Goal: Task Accomplishment & Management: Complete application form

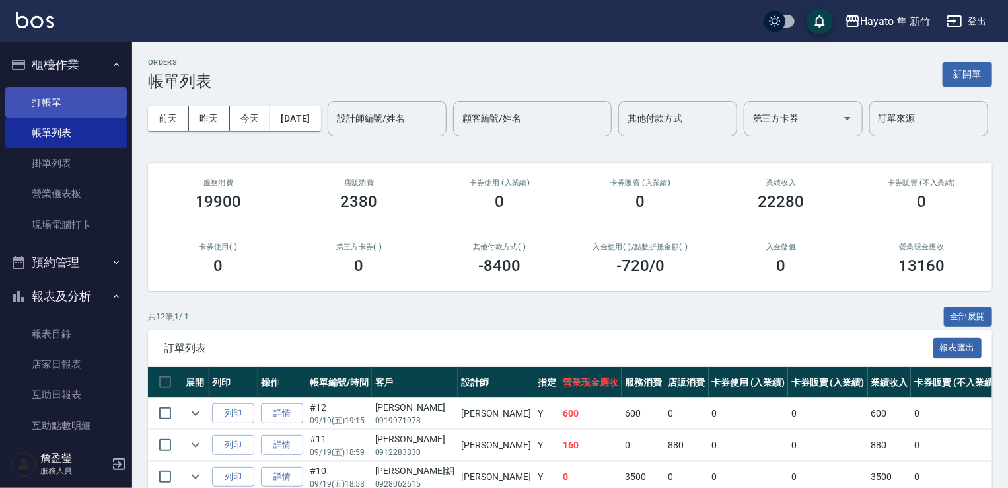
click at [37, 103] on link "打帳單" at bounding box center [66, 102] width 122 height 30
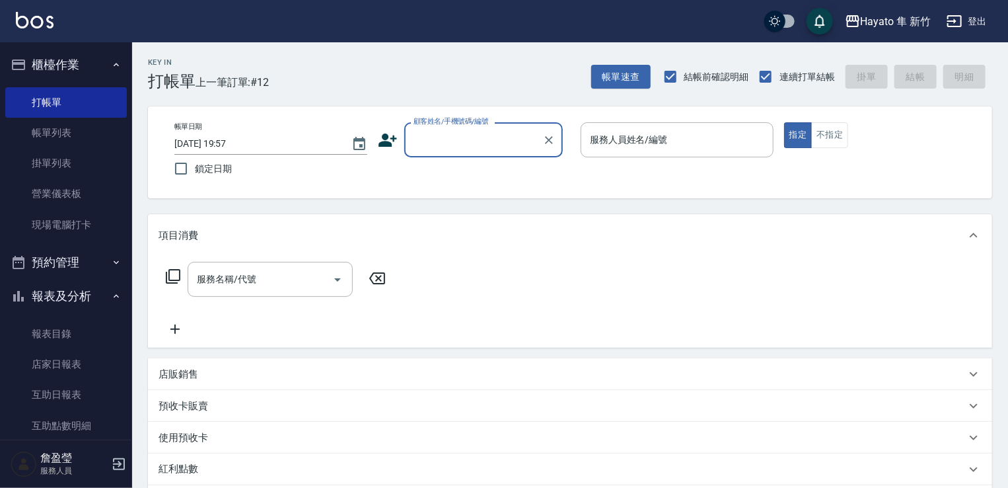
click at [433, 145] on input "顧客姓名/手機號碼/編號" at bounding box center [473, 139] width 127 height 23
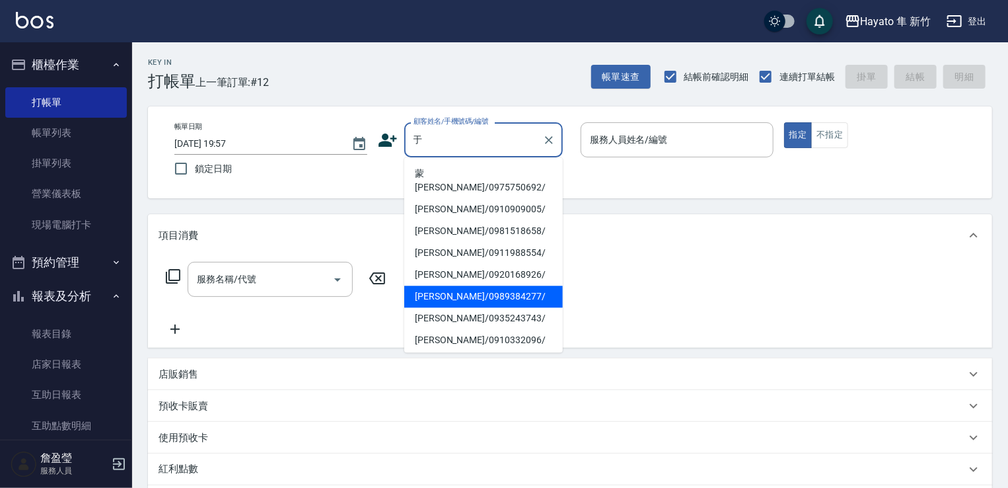
click at [441, 285] on li "[PERSON_NAME]/0989384277/" at bounding box center [483, 296] width 159 height 22
type input "[PERSON_NAME]/0989384277/"
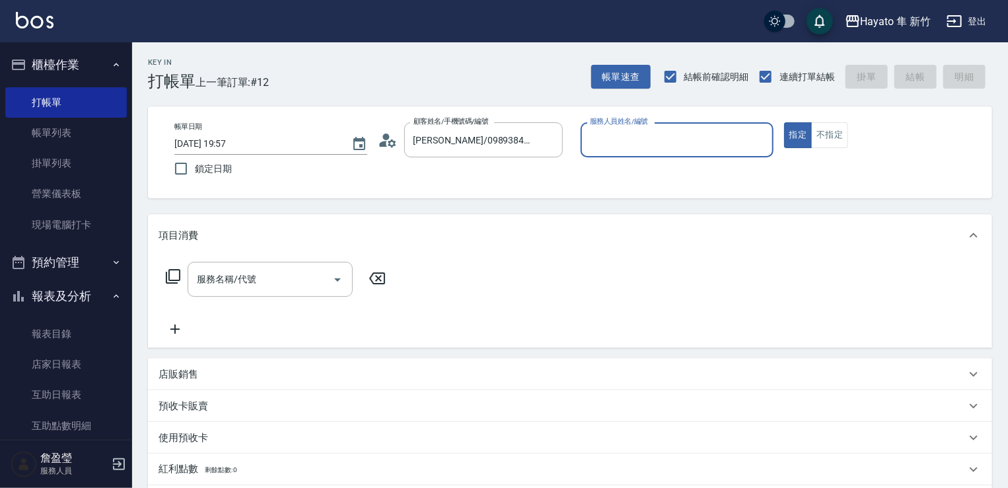
type input "[PERSON_NAME](無代號)"
click at [270, 281] on input "服務名稱/代號" at bounding box center [260, 279] width 133 height 23
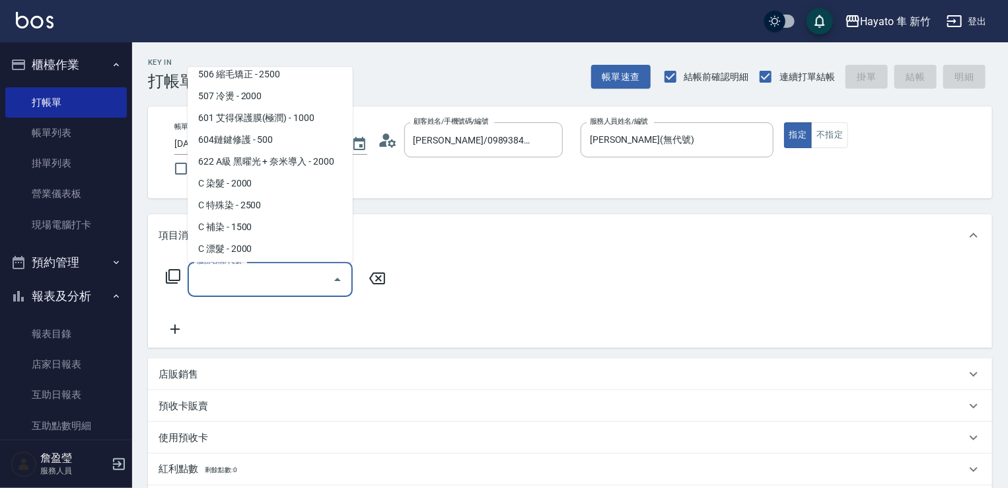
scroll to position [230, 0]
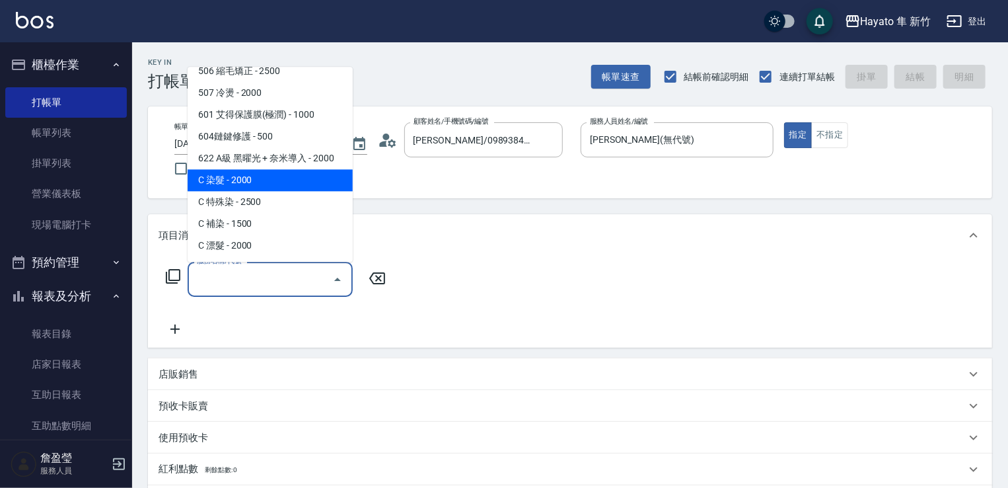
click at [254, 181] on span "C 染髮 - 2000" at bounding box center [270, 180] width 165 height 22
type input "C 染髮(701)"
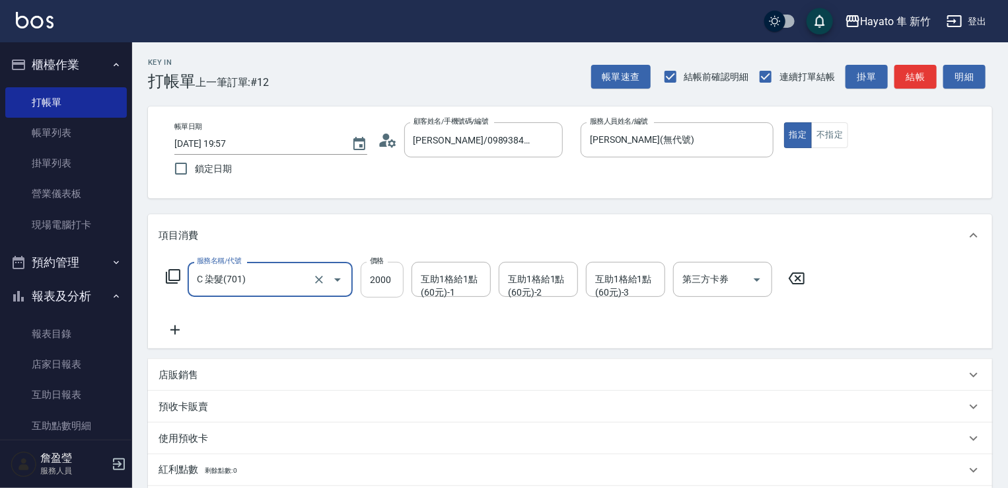
click at [383, 269] on input "2000" at bounding box center [382, 280] width 43 height 36
type input "1800"
click at [484, 341] on div "服務名稱/代號 C 染髮(701) 服務名稱/代號 價格 1800 價格 互助1格給1點(60元)-1 互助1格給1點(60元)-1 互助1格給1點(60元)…" at bounding box center [570, 302] width 844 height 92
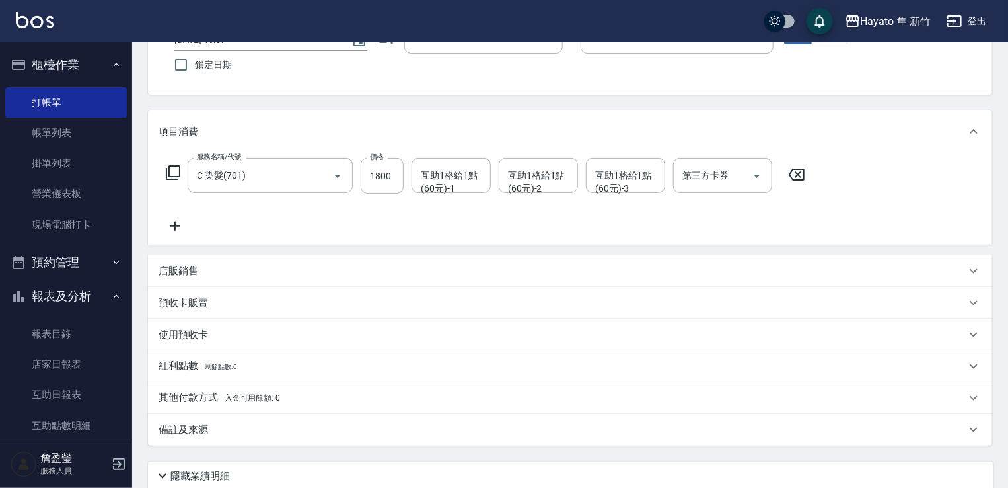
scroll to position [209, 0]
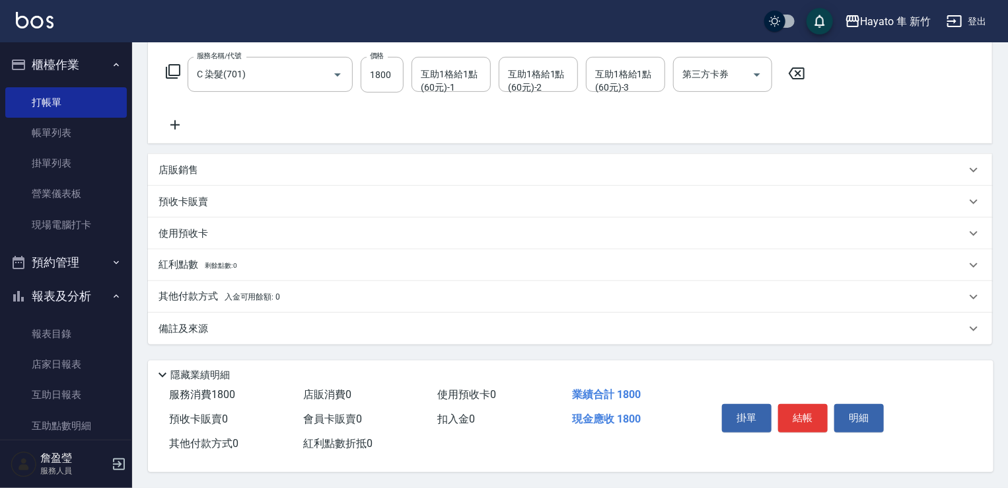
click at [179, 297] on p "其他付款方式 入金可用餘額: 0" at bounding box center [220, 296] width 122 height 15
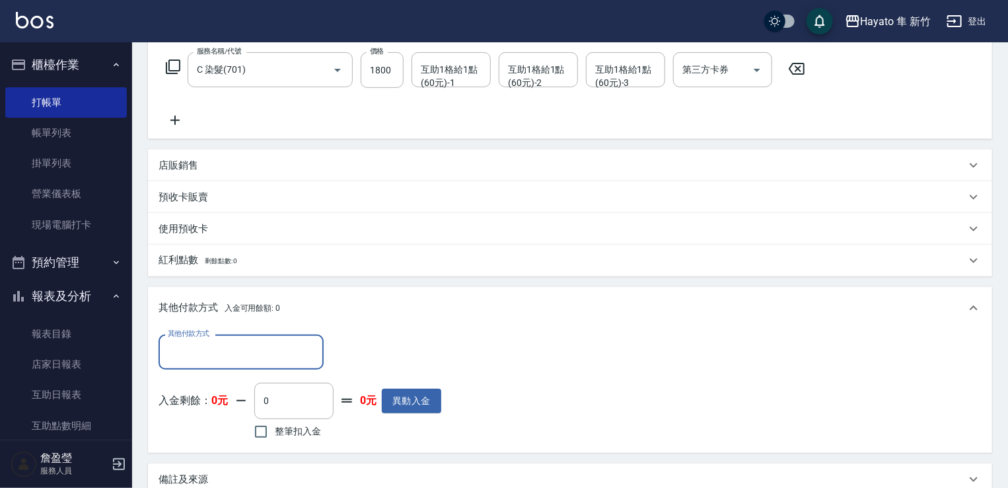
scroll to position [0, 0]
click at [220, 358] on input "其他付款方式" at bounding box center [241, 351] width 153 height 23
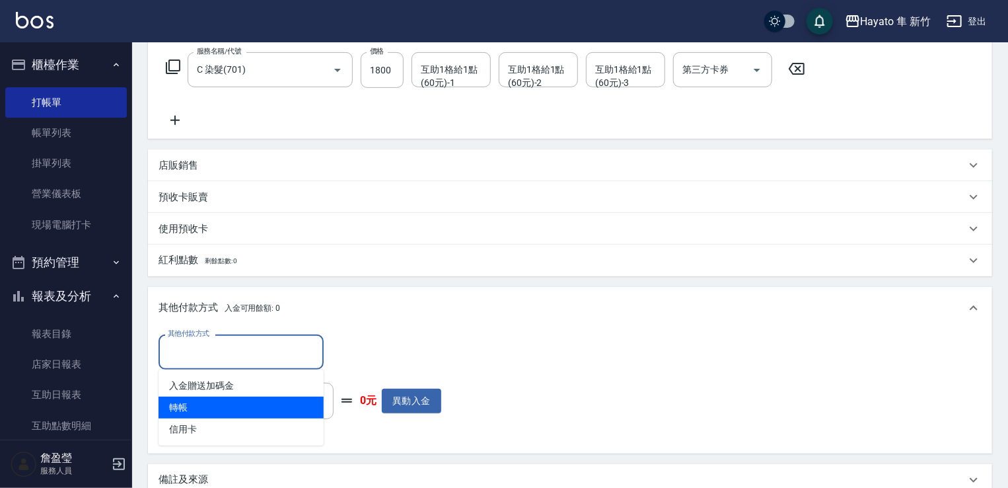
click at [202, 410] on span "轉帳" at bounding box center [241, 407] width 165 height 22
type input "轉帳"
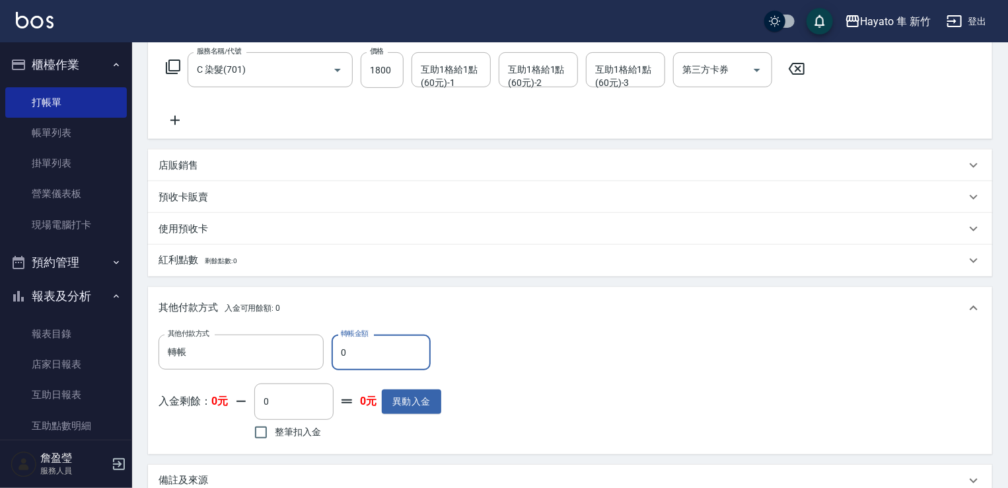
drag, startPoint x: 357, startPoint y: 343, endPoint x: 373, endPoint y: 309, distance: 38.1
click at [332, 352] on input "0" at bounding box center [381, 352] width 99 height 36
type input "1800"
click at [525, 356] on div "其他付款方式 轉帳 其他付款方式 轉帳金額 1800 轉帳金額 入金剩餘： 0元 0 ​ 整筆扣入金 0元 異動入金" at bounding box center [570, 388] width 823 height 108
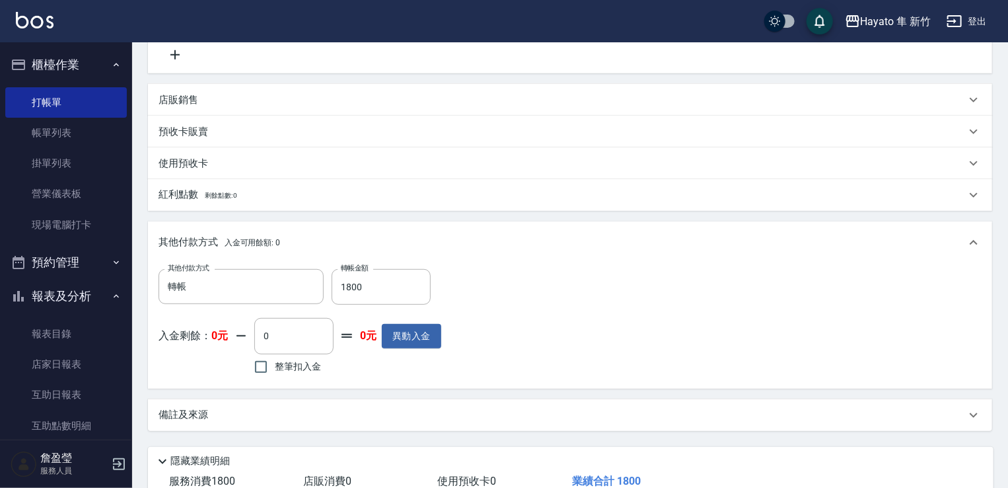
scroll to position [276, 0]
click at [397, 402] on div "備註及來源" at bounding box center [570, 414] width 844 height 32
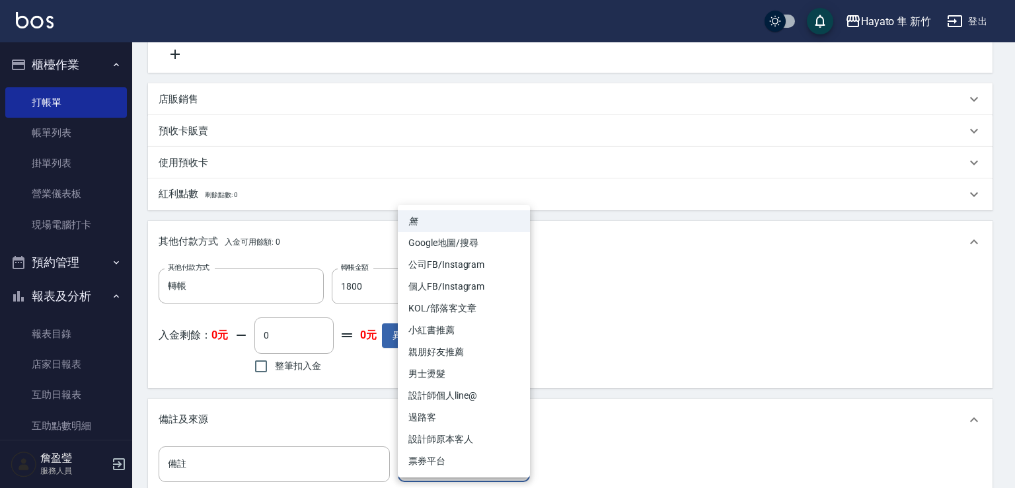
click at [486, 455] on body "Hayato 隼 新竹 登出 櫃檯作業 打帳單 帳單列表 掛單列表 營業儀表板 現場電腦打卡 預約管理 預約管理 報表及分析 報表目錄 店家日報表 互助日報表…" at bounding box center [507, 187] width 1015 height 927
click at [483, 437] on li "設計師原本客人" at bounding box center [464, 439] width 132 height 22
type input "設計師原本客人"
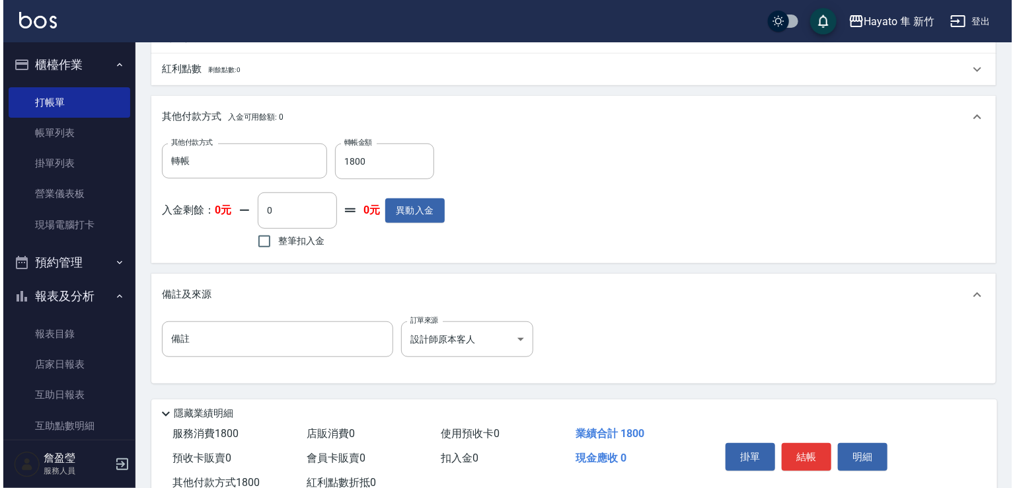
scroll to position [408, 0]
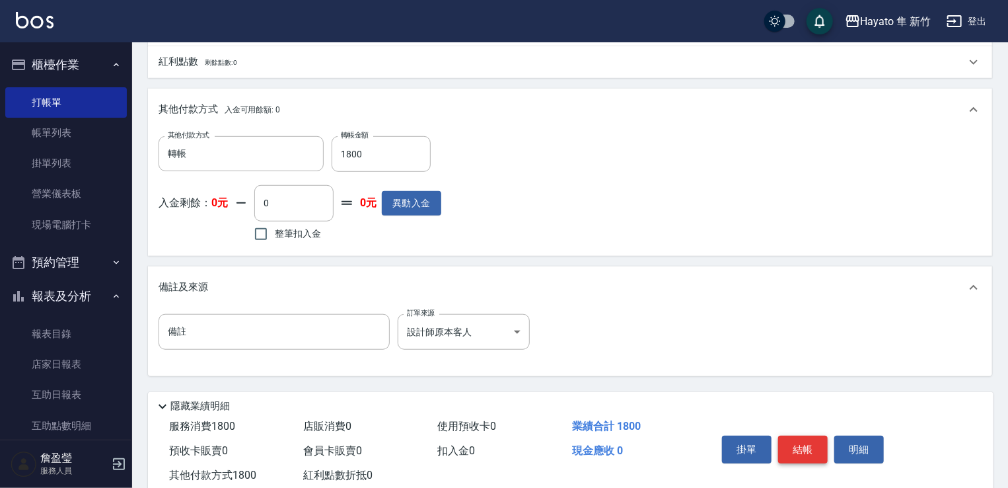
click at [801, 443] on button "結帳" at bounding box center [803, 449] width 50 height 28
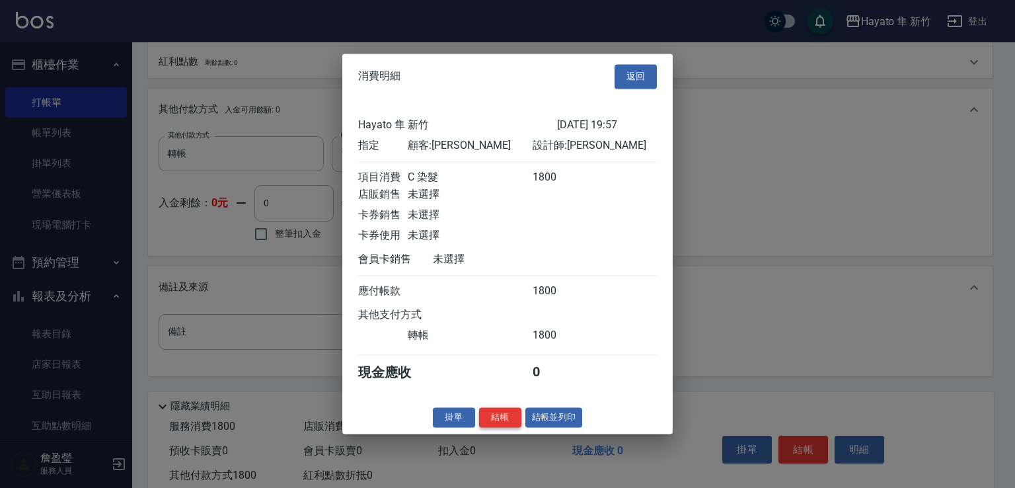
click at [506, 421] on button "結帳" at bounding box center [500, 417] width 42 height 20
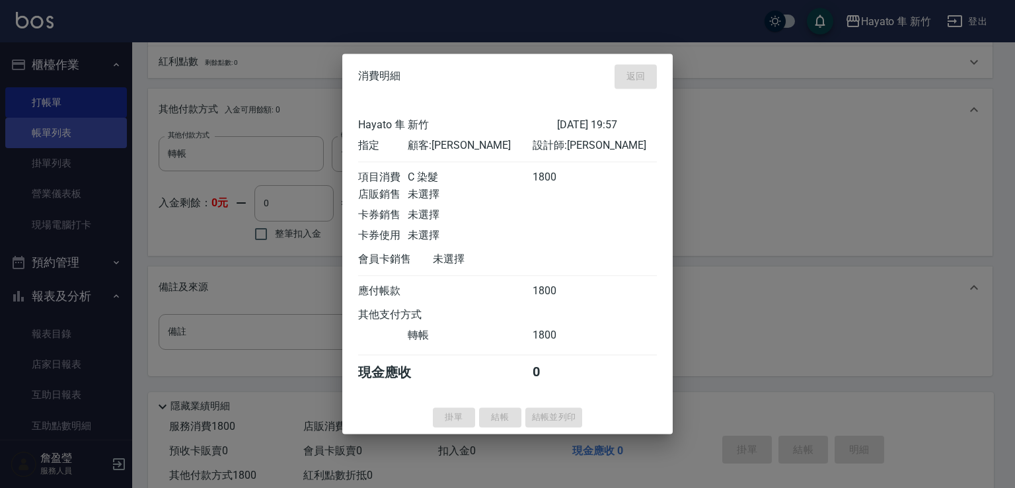
type input "[DATE] 20:01"
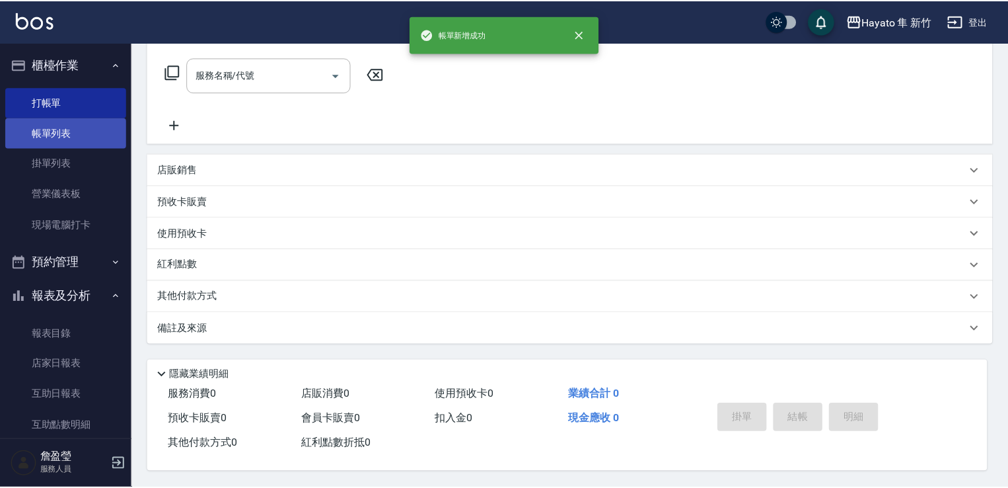
scroll to position [0, 0]
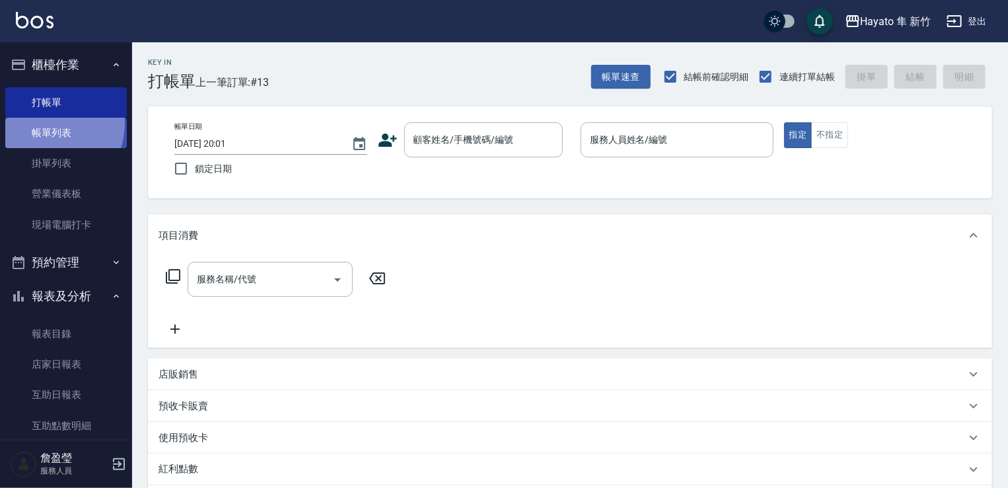
drag, startPoint x: 41, startPoint y: 123, endPoint x: 115, endPoint y: 151, distance: 79.3
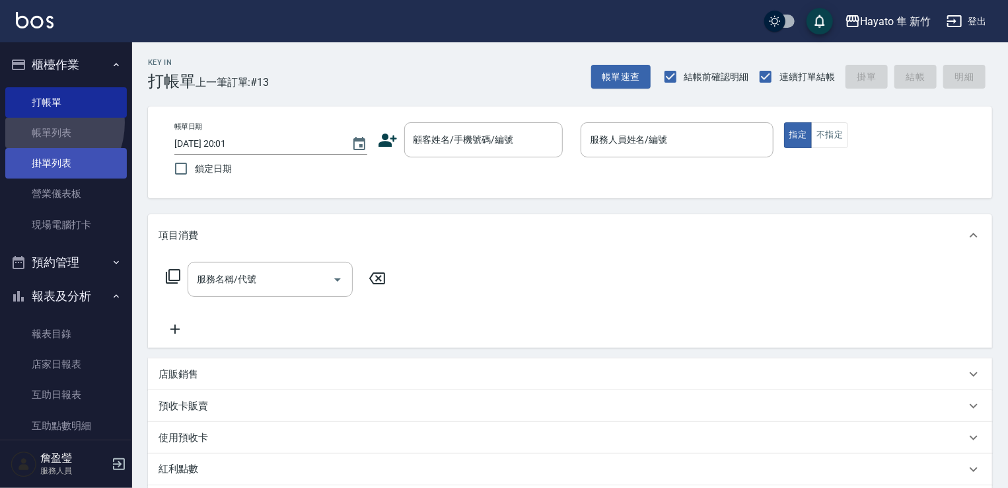
click at [40, 124] on link "帳單列表" at bounding box center [66, 133] width 122 height 30
